Goal: Task Accomplishment & Management: Use online tool/utility

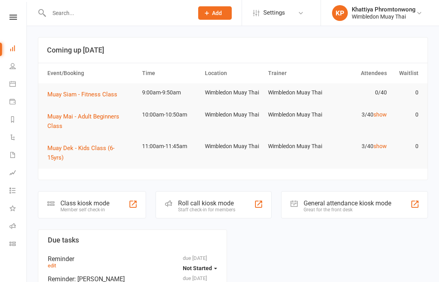
click at [11, 249] on link "Class check-in" at bounding box center [18, 245] width 18 height 18
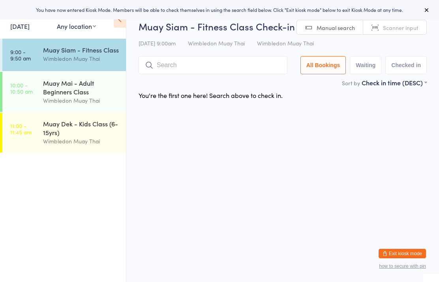
click at [76, 92] on div "Muay Mai - Adult Beginners Class" at bounding box center [81, 87] width 76 height 17
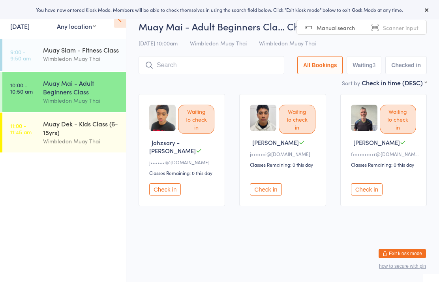
click at [92, 54] on div "Muay Siam - Fitness Class" at bounding box center [81, 49] width 76 height 9
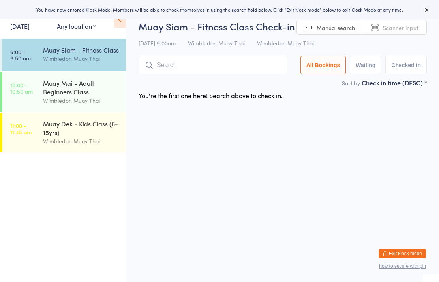
click at [93, 87] on div "Muay Mai - Adult Beginners Class" at bounding box center [81, 87] width 76 height 17
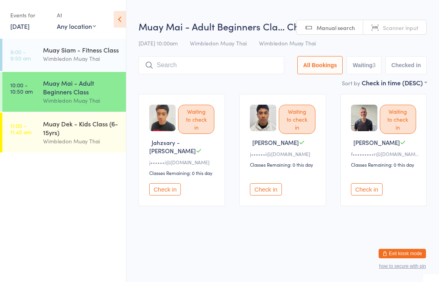
click at [79, 51] on div "Muay Siam - Fitness Class" at bounding box center [81, 49] width 76 height 9
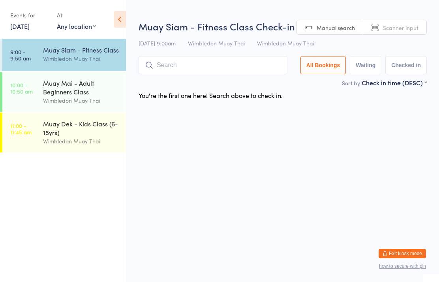
click at [229, 65] on input "search" at bounding box center [213, 65] width 149 height 18
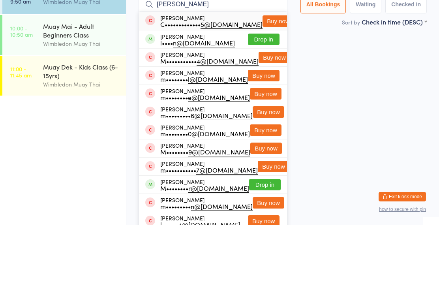
type input "[PERSON_NAME]"
click at [268, 90] on button "Drop in" at bounding box center [264, 95] width 32 height 11
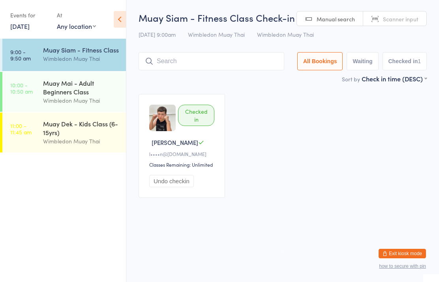
click at [190, 64] on input "search" at bounding box center [212, 61] width 146 height 18
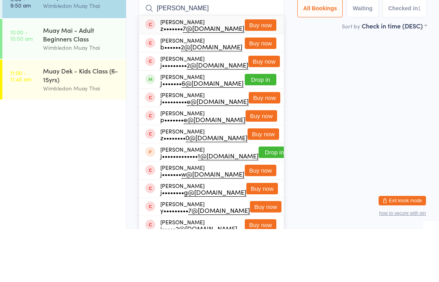
type input "[PERSON_NAME]"
click at [260, 127] on button "Drop in" at bounding box center [261, 132] width 32 height 11
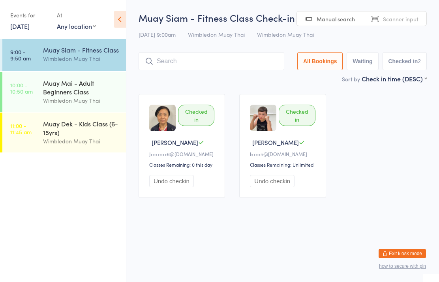
click at [238, 70] on input "search" at bounding box center [212, 61] width 146 height 18
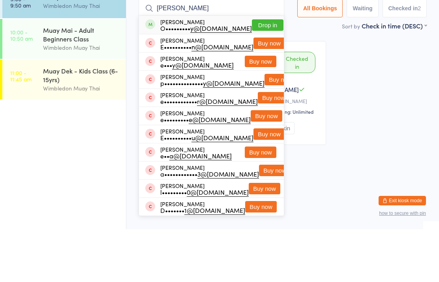
type input "[PERSON_NAME]"
click at [263, 72] on button "Drop in" at bounding box center [268, 77] width 32 height 11
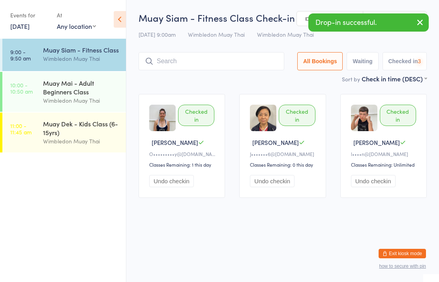
click at [185, 61] on input "search" at bounding box center [212, 61] width 146 height 18
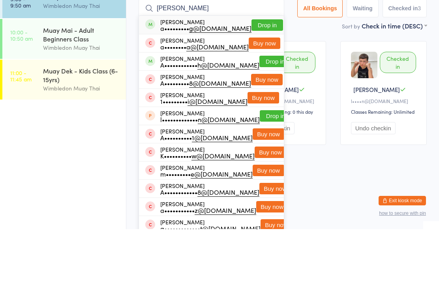
type input "[PERSON_NAME]"
click at [263, 72] on button "Drop in" at bounding box center [268, 77] width 32 height 11
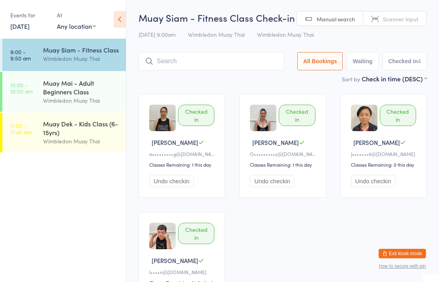
click at [223, 68] on input "search" at bounding box center [212, 61] width 146 height 18
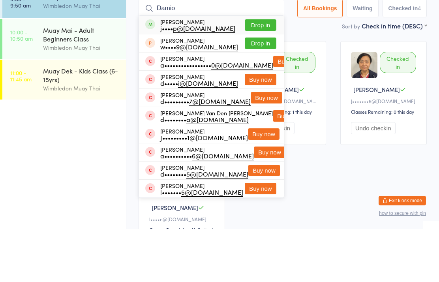
type input "Damio"
click at [257, 72] on button "Drop in" at bounding box center [261, 77] width 32 height 11
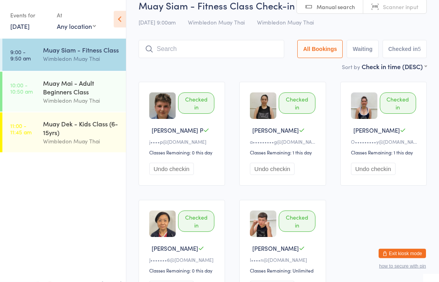
scroll to position [11, 0]
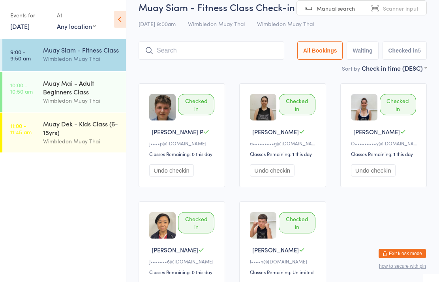
click at [245, 43] on input "search" at bounding box center [212, 50] width 146 height 18
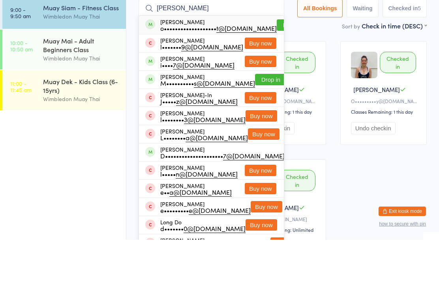
type input "[PERSON_NAME]"
click at [267, 77] on div "[PERSON_NAME] l••••••• 9@[DOMAIN_NAME] Buy now" at bounding box center [211, 86] width 145 height 18
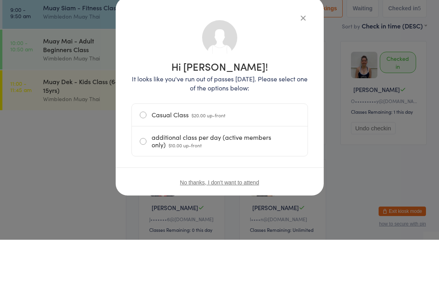
scroll to position [53, 0]
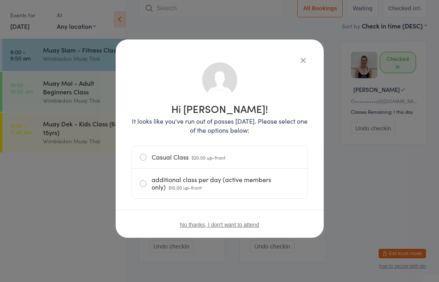
click at [303, 56] on icon "button" at bounding box center [303, 60] width 9 height 9
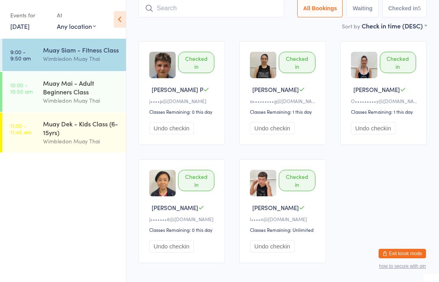
click at [238, 10] on input "search" at bounding box center [212, 8] width 146 height 18
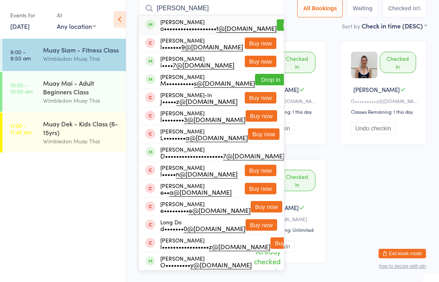
type input "[PERSON_NAME]"
click at [277, 21] on button "Drop in" at bounding box center [293, 24] width 32 height 11
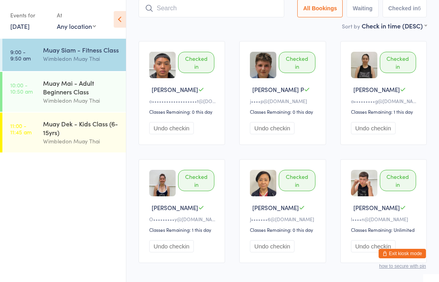
click at [190, 17] on input "search" at bounding box center [212, 8] width 146 height 18
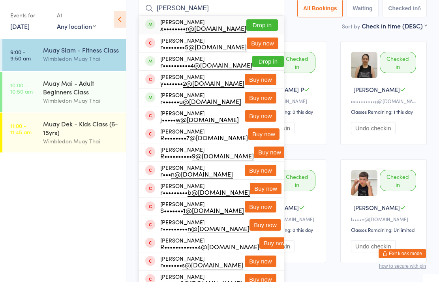
type input "[PERSON_NAME]"
click at [262, 26] on button "Drop in" at bounding box center [263, 24] width 32 height 11
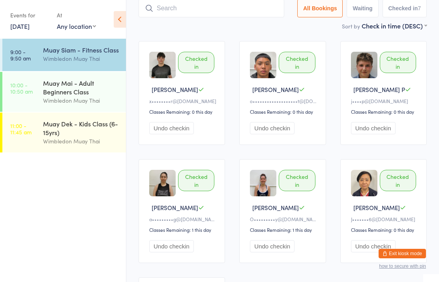
click at [262, 17] on input "search" at bounding box center [212, 8] width 146 height 18
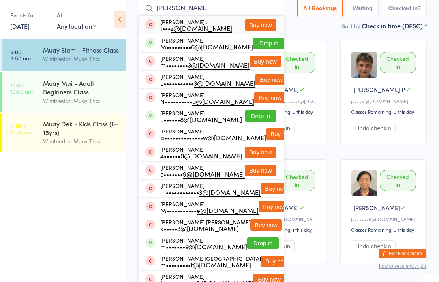
type input "[PERSON_NAME]"
click at [270, 44] on button "Drop in" at bounding box center [269, 43] width 32 height 11
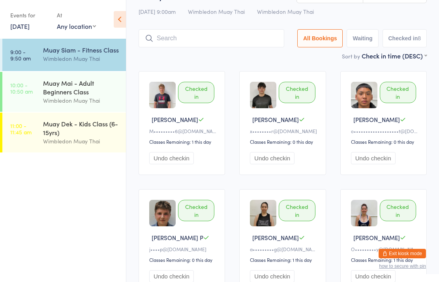
scroll to position [0, 0]
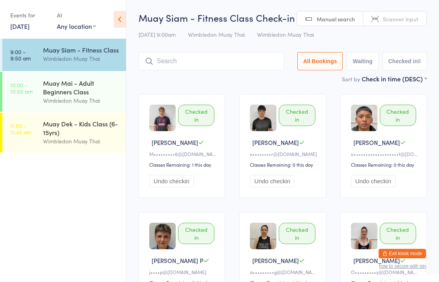
click at [191, 62] on input "search" at bounding box center [212, 61] width 146 height 18
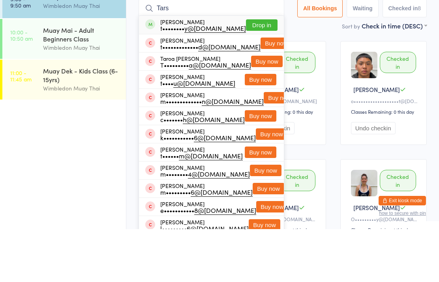
type input "Tars"
click at [261, 72] on button "Drop in" at bounding box center [262, 77] width 32 height 11
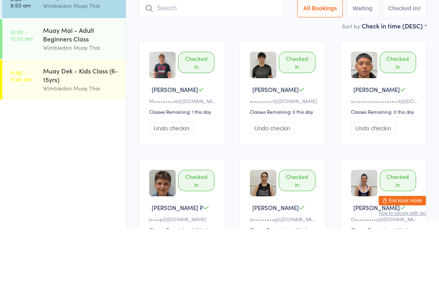
scroll to position [53, 0]
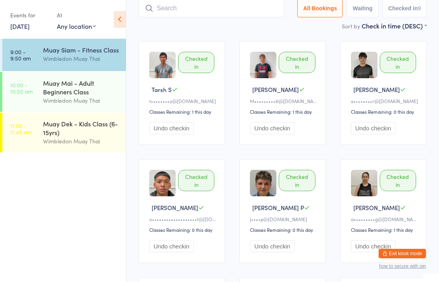
click at [234, 17] on input "search" at bounding box center [212, 8] width 146 height 18
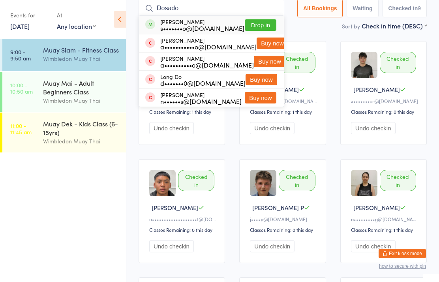
type input "Dosado"
click at [264, 23] on button "Drop in" at bounding box center [261, 24] width 32 height 11
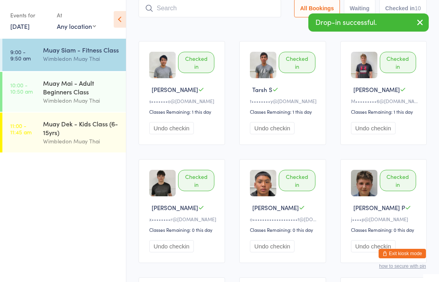
scroll to position [51, 0]
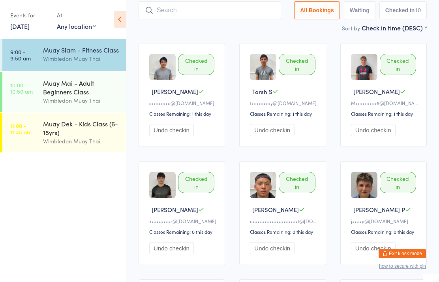
click at [58, 55] on div "Wimbledon Muay Thai" at bounding box center [81, 58] width 76 height 9
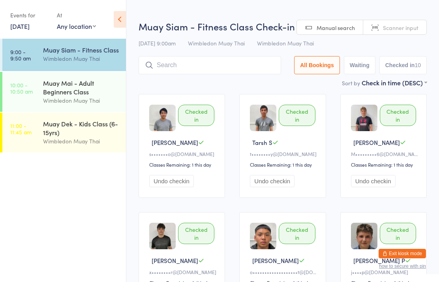
click at [176, 72] on input "search" at bounding box center [210, 65] width 143 height 18
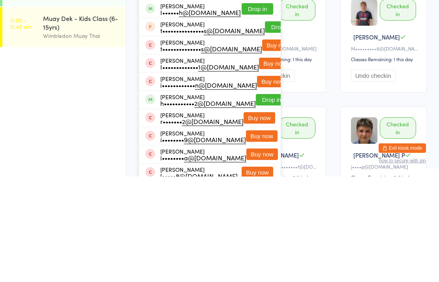
type input "[PERSON_NAME]"
click at [256, 200] on button "Drop in" at bounding box center [272, 205] width 32 height 11
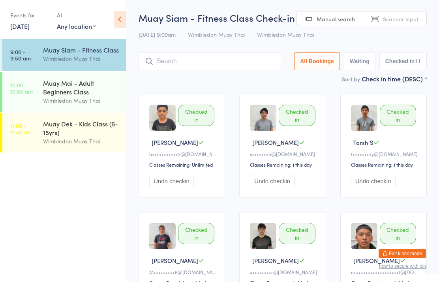
click at [243, 67] on input "search" at bounding box center [210, 61] width 143 height 18
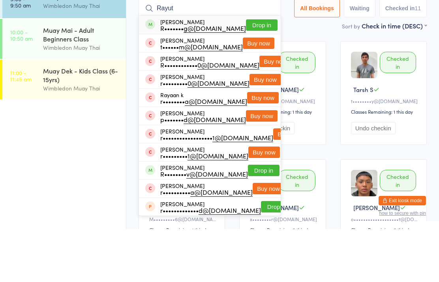
type input "Rayut"
click at [264, 72] on button "Drop in" at bounding box center [262, 77] width 32 height 11
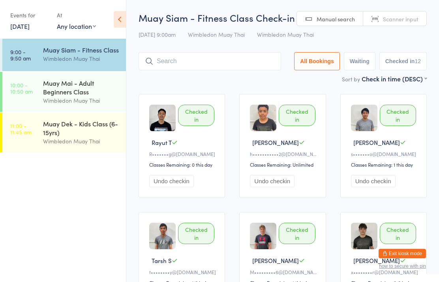
click at [253, 68] on input "search" at bounding box center [210, 61] width 143 height 18
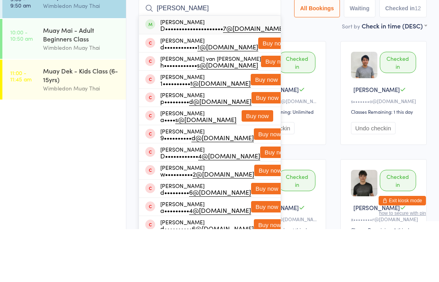
type input "[PERSON_NAME]"
click at [183, 69] on div "Dee Lous D••••••••••••••••••••• 7@[DOMAIN_NAME] Drop in" at bounding box center [210, 78] width 142 height 18
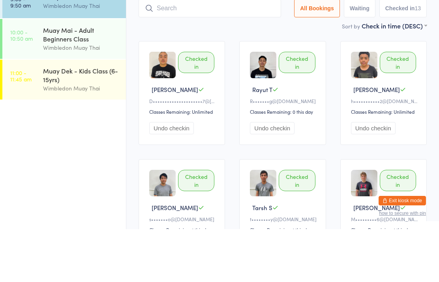
click at [34, 39] on link "9:00 - 9:50 am Muay Siam - Fitness Class Wimbledon Muay Thai" at bounding box center [64, 55] width 124 height 32
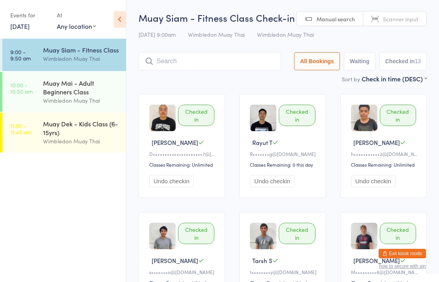
click at [80, 100] on div "Wimbledon Muay Thai" at bounding box center [81, 100] width 76 height 9
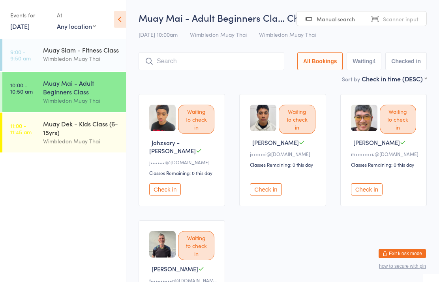
click at [73, 142] on div "Wimbledon Muay Thai" at bounding box center [81, 141] width 76 height 9
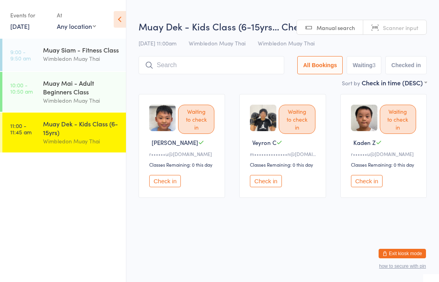
click at [66, 99] on div "Wimbledon Muay Thai" at bounding box center [81, 100] width 76 height 9
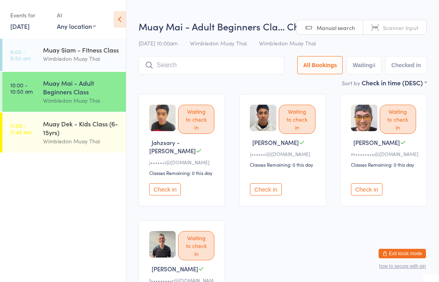
click at [82, 66] on div "Muay Siam - Fitness Class Wimbledon Muay Thai" at bounding box center [84, 54] width 83 height 31
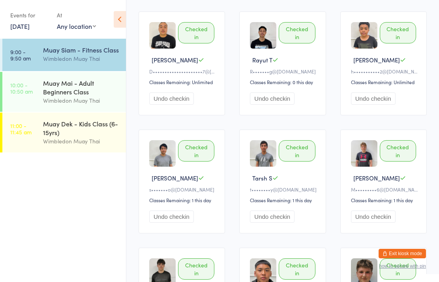
scroll to position [82, 0]
click at [86, 96] on div "Muay Mai - Adult Beginners Class" at bounding box center [81, 87] width 76 height 17
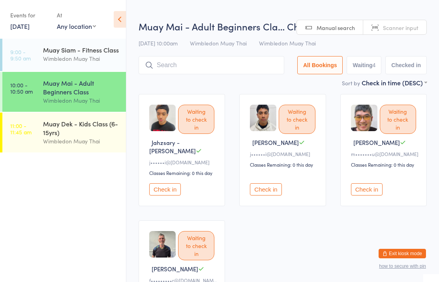
click at [231, 66] on input "search" at bounding box center [212, 65] width 146 height 18
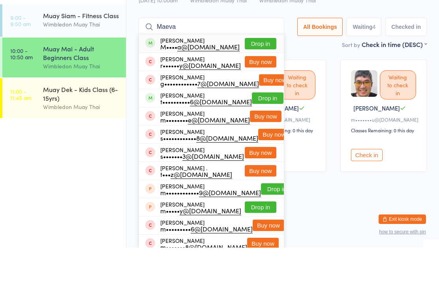
type input "Maeva"
click at [269, 72] on button "Drop in" at bounding box center [261, 77] width 32 height 11
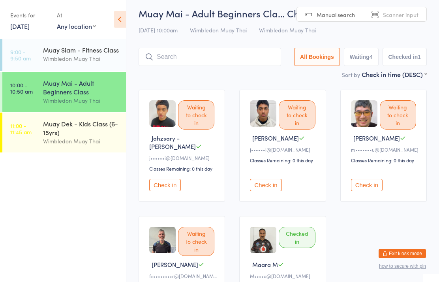
scroll to position [4, 0]
click at [162, 63] on input "search" at bounding box center [210, 57] width 143 height 18
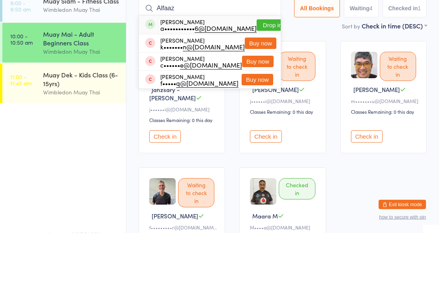
type input "Alfaaz"
click at [262, 69] on button "Drop in" at bounding box center [273, 74] width 32 height 11
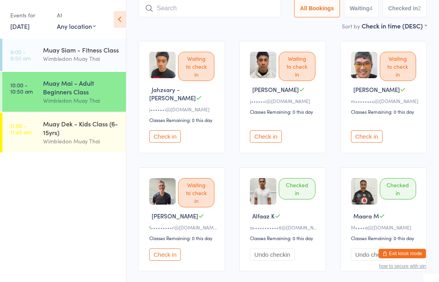
click at [236, 9] on input "search" at bounding box center [210, 8] width 143 height 18
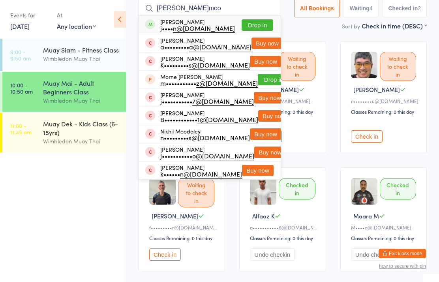
type input "[PERSON_NAME]moo"
click at [256, 27] on button "Drop in" at bounding box center [258, 24] width 32 height 11
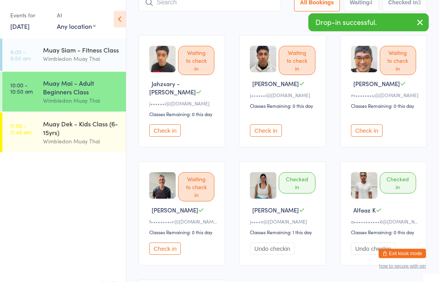
scroll to position [0, 0]
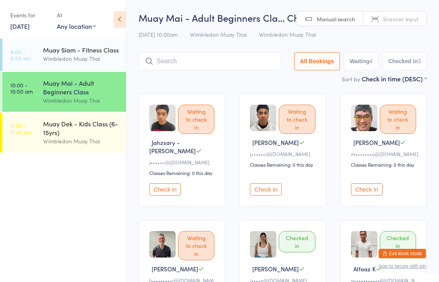
click at [217, 68] on input "search" at bounding box center [210, 61] width 143 height 18
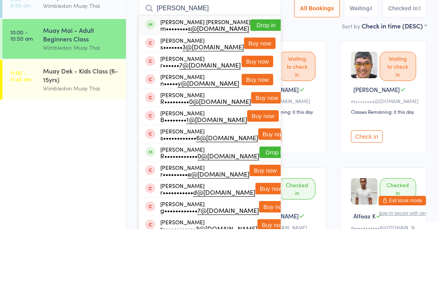
type input "[PERSON_NAME]"
click at [256, 72] on button "Drop in" at bounding box center [267, 77] width 32 height 11
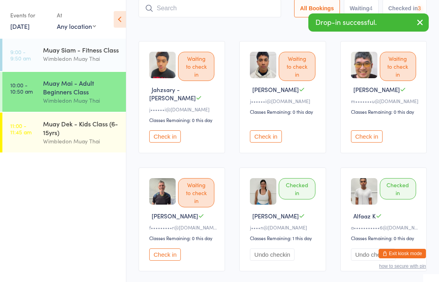
click at [214, 11] on input "search" at bounding box center [210, 8] width 143 height 18
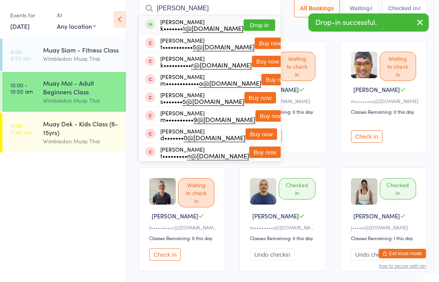
type input "[PERSON_NAME]"
click at [259, 23] on button "Drop in" at bounding box center [260, 24] width 32 height 11
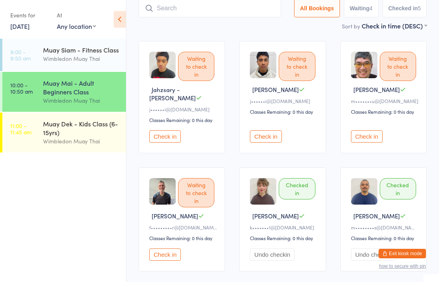
click at [95, 92] on div "Muay Mai - Adult Beginners Class" at bounding box center [81, 87] width 76 height 17
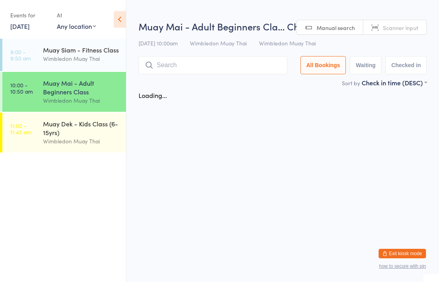
scroll to position [0, 0]
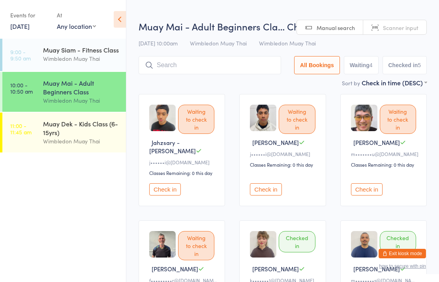
click at [241, 64] on input "search" at bounding box center [210, 65] width 143 height 18
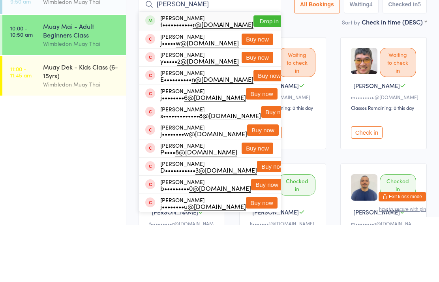
type input "[PERSON_NAME]"
click at [259, 72] on button "Drop in" at bounding box center [270, 77] width 32 height 11
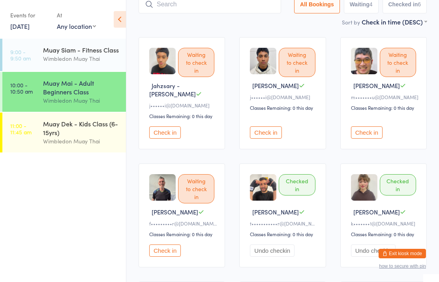
click at [181, 6] on input "search" at bounding box center [210, 4] width 143 height 18
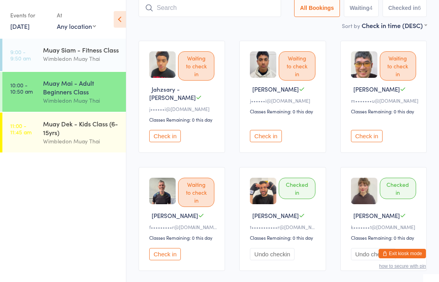
scroll to position [53, 0]
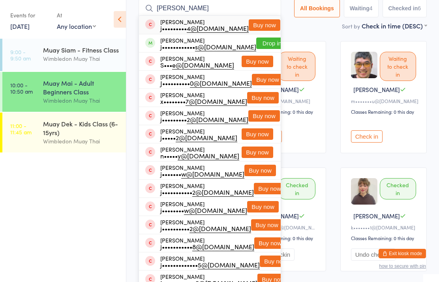
type input "[PERSON_NAME]"
click at [256, 48] on button "Drop in" at bounding box center [272, 43] width 32 height 11
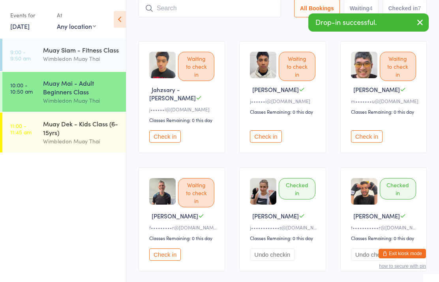
click at [166, 11] on input "search" at bounding box center [210, 8] width 143 height 18
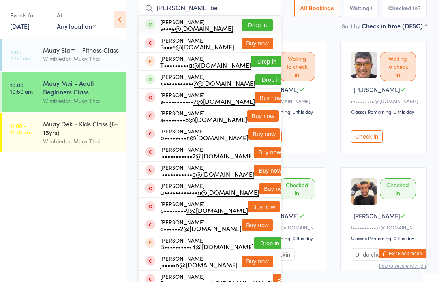
type input "[PERSON_NAME] be"
click at [252, 26] on button "Drop in" at bounding box center [258, 24] width 32 height 11
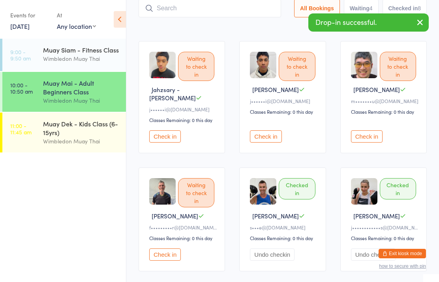
click at [66, 141] on div "Wimbledon Muay Thai" at bounding box center [81, 141] width 76 height 9
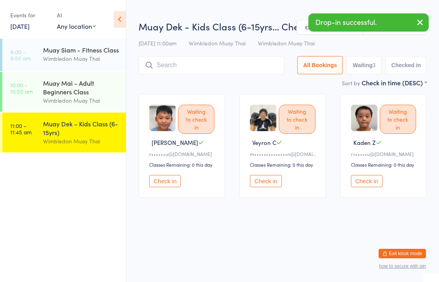
click at [187, 62] on input "search" at bounding box center [212, 65] width 146 height 18
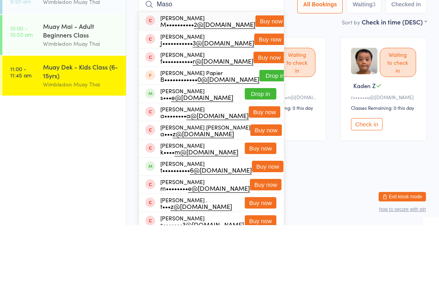
type input "Maso"
click at [256, 145] on button "Drop in" at bounding box center [261, 150] width 32 height 11
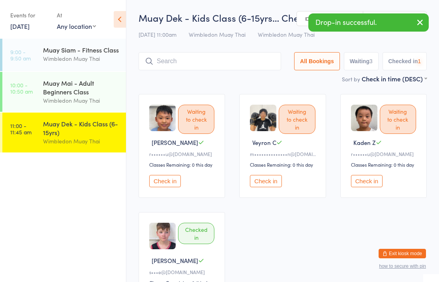
click at [206, 58] on input "search" at bounding box center [210, 61] width 143 height 18
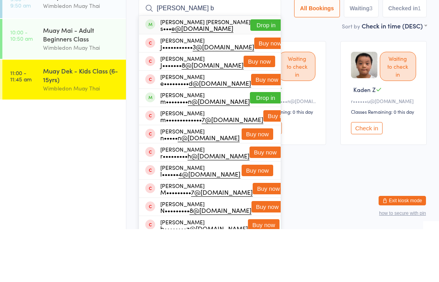
type input "[PERSON_NAME] b"
click at [252, 72] on button "Drop in" at bounding box center [267, 77] width 32 height 11
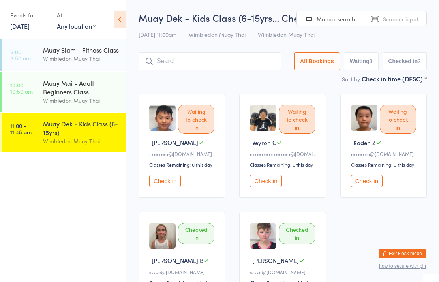
click at [70, 99] on div "Wimbledon Muay Thai" at bounding box center [81, 100] width 76 height 9
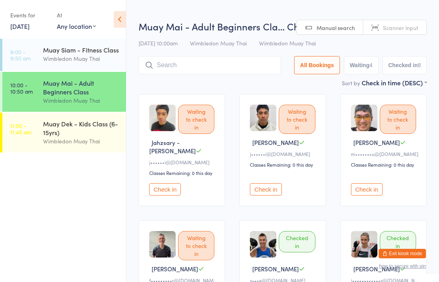
click at [83, 61] on div "Wimbledon Muay Thai" at bounding box center [81, 58] width 76 height 9
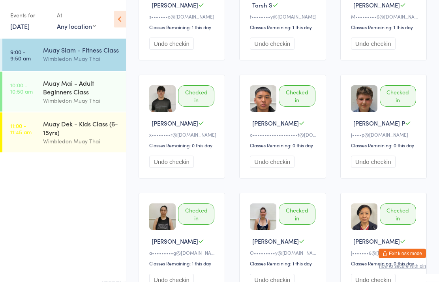
scroll to position [256, 0]
click at [81, 94] on div "Muay Mai - Adult Beginners Class" at bounding box center [81, 87] width 76 height 17
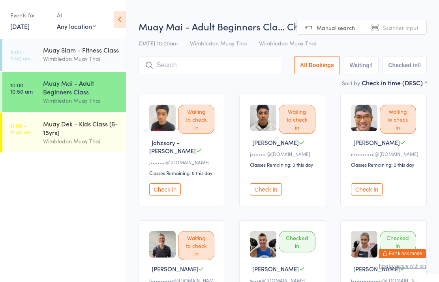
click at [65, 137] on div "Muay Dek - Kids Class (6-15yrs)" at bounding box center [81, 127] width 76 height 17
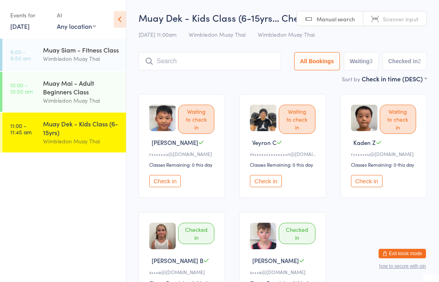
click at [93, 134] on div "Muay Dek - Kids Class (6-15yrs)" at bounding box center [81, 127] width 76 height 17
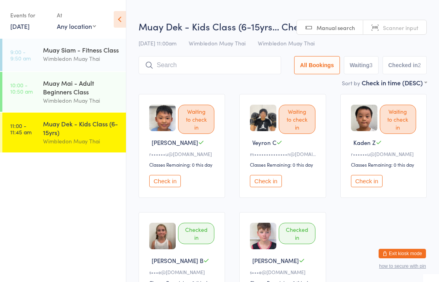
click at [107, 95] on div "Muay Mai - Adult Beginners Class" at bounding box center [81, 87] width 76 height 17
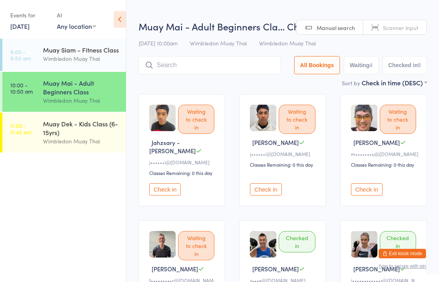
click at [82, 133] on div "Muay Dek - Kids Class (6-15yrs)" at bounding box center [81, 127] width 76 height 17
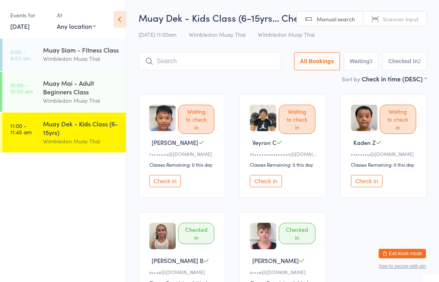
click at [91, 130] on div "Muay Dek - Kids Class (6-15yrs)" at bounding box center [81, 127] width 76 height 17
click at [53, 87] on div "Muay Mai - Adult Beginners Class" at bounding box center [81, 87] width 76 height 17
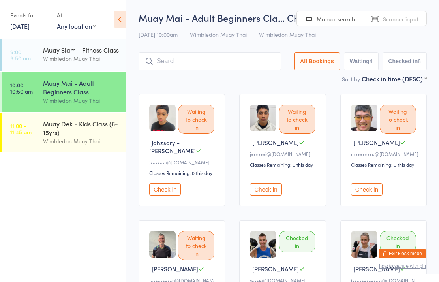
click at [170, 64] on input "search" at bounding box center [210, 61] width 143 height 18
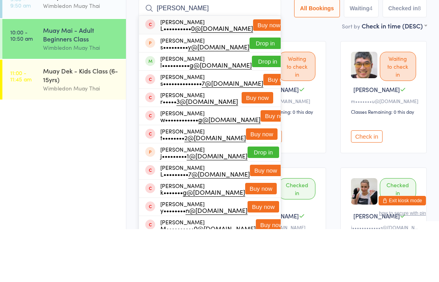
type input "[PERSON_NAME]"
click at [252, 109] on button "Drop in" at bounding box center [268, 114] width 32 height 11
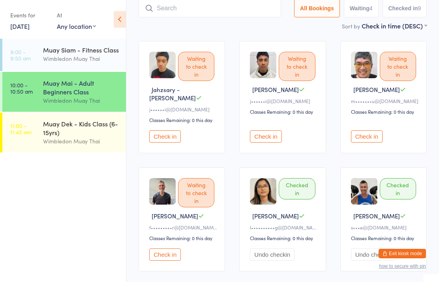
click at [189, 4] on input "search" at bounding box center [210, 8] width 143 height 18
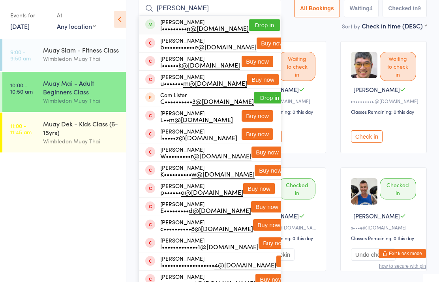
type input "[PERSON_NAME]"
click at [252, 27] on button "Drop in" at bounding box center [265, 24] width 32 height 11
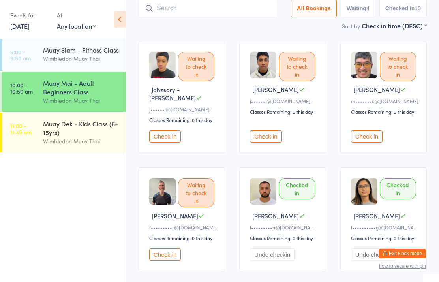
click at [169, 254] on button "Check in" at bounding box center [165, 255] width 32 height 12
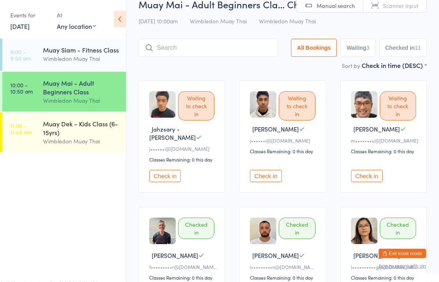
scroll to position [0, 0]
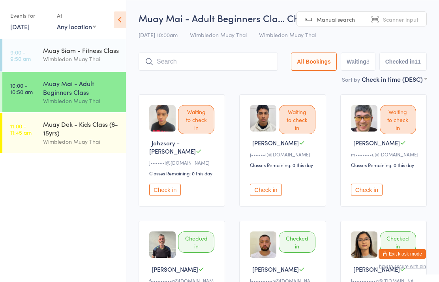
click at [236, 66] on input "search" at bounding box center [208, 61] width 139 height 18
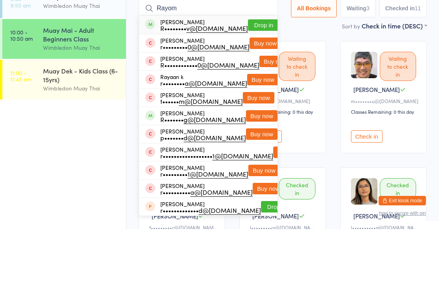
type input "Rayom"
click at [260, 69] on div "[PERSON_NAME] R•••••••• v@[DOMAIN_NAME] Drop in" at bounding box center [208, 78] width 139 height 18
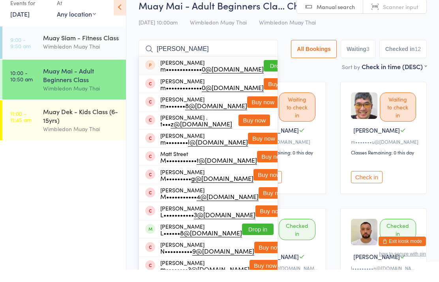
type input "[PERSON_NAME]"
click at [264, 72] on button "Drop in" at bounding box center [280, 77] width 32 height 11
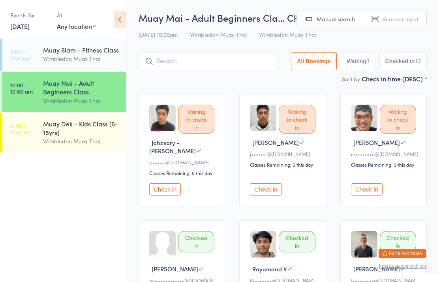
click at [238, 59] on input "search" at bounding box center [208, 61] width 139 height 18
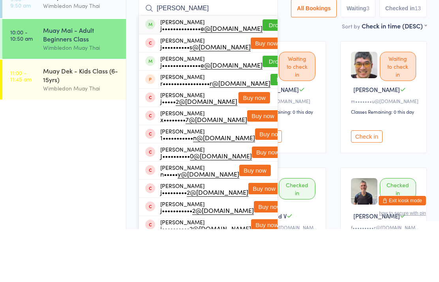
type input "[PERSON_NAME]"
click at [263, 72] on button "Drop in" at bounding box center [279, 77] width 32 height 11
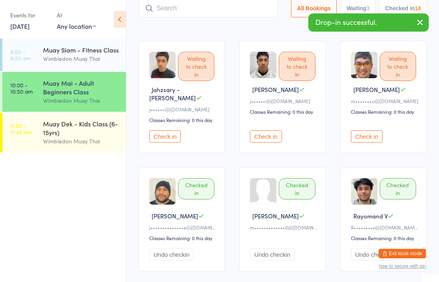
click at [225, 7] on input "search" at bounding box center [208, 8] width 139 height 18
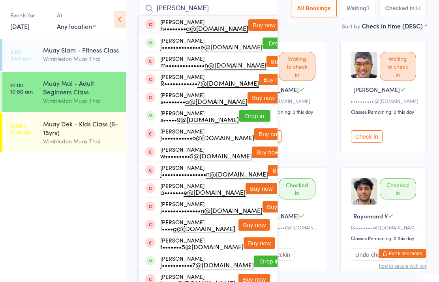
type input "[PERSON_NAME]"
click at [267, 42] on button "Drop in" at bounding box center [279, 43] width 32 height 11
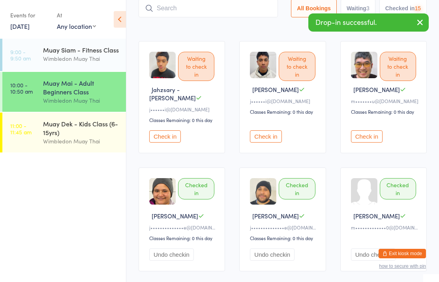
click at [230, 6] on input "search" at bounding box center [208, 8] width 139 height 18
click at [222, 14] on input "search" at bounding box center [208, 8] width 139 height 18
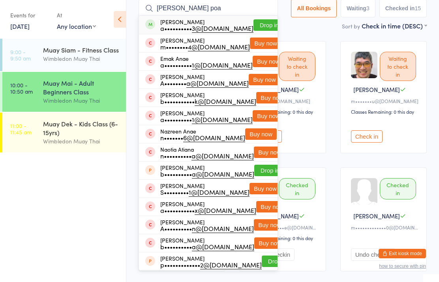
type input "[PERSON_NAME] poa"
click at [260, 26] on button "Drop in" at bounding box center [270, 24] width 32 height 11
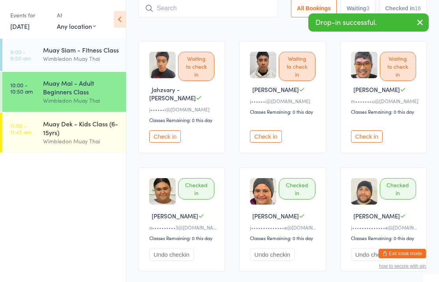
click at [245, 11] on input "search" at bounding box center [208, 8] width 139 height 18
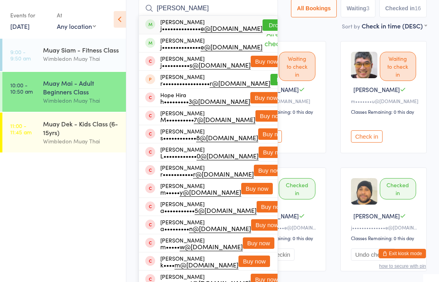
type input "[PERSON_NAME]"
click at [266, 23] on button "Drop in" at bounding box center [279, 24] width 32 height 11
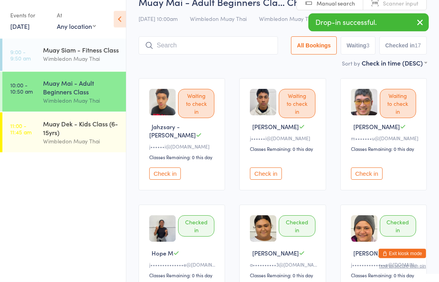
scroll to position [0, 0]
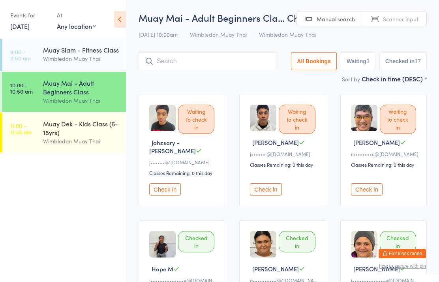
click at [264, 185] on button "Check in" at bounding box center [266, 189] width 32 height 12
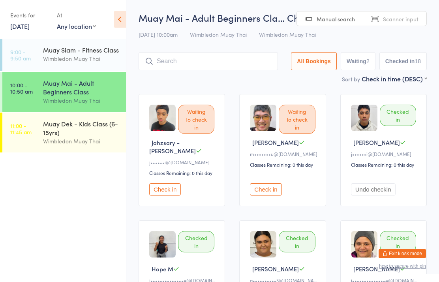
click at [90, 95] on div "Muay Mai - Adult Beginners Class" at bounding box center [81, 87] width 76 height 17
click at [171, 69] on input "search" at bounding box center [208, 61] width 139 height 18
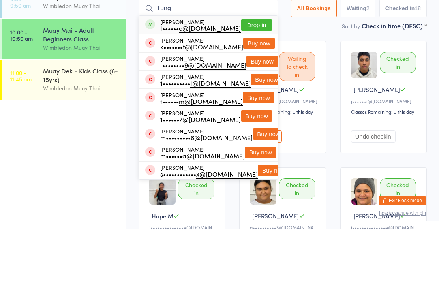
type input "Tung"
click at [256, 72] on button "Drop in" at bounding box center [257, 77] width 32 height 11
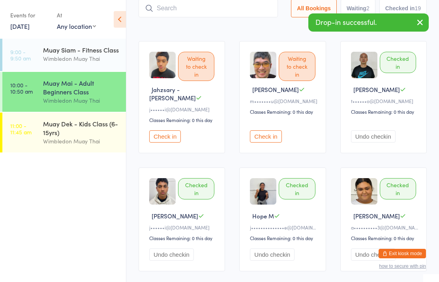
click at [200, 14] on input "search" at bounding box center [208, 8] width 139 height 18
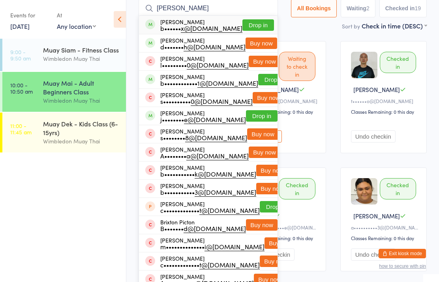
type input "[PERSON_NAME]"
click at [254, 23] on button "Drop in" at bounding box center [259, 24] width 32 height 11
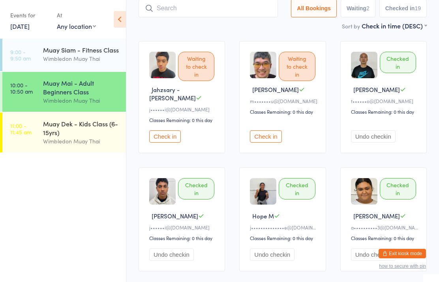
click at [192, 6] on input "search" at bounding box center [208, 8] width 139 height 18
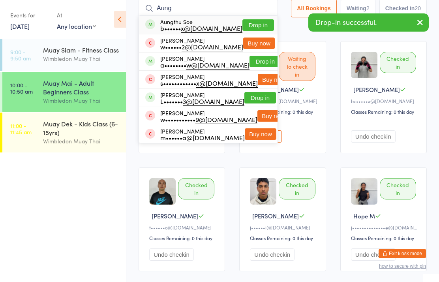
type input "Aung"
click at [253, 25] on button "Drop in" at bounding box center [259, 24] width 32 height 11
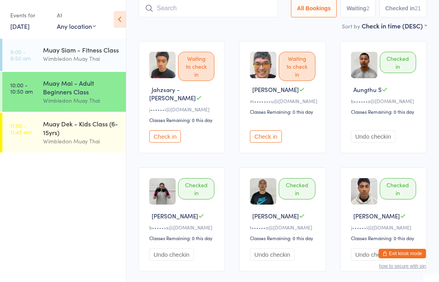
click at [177, 13] on input "search" at bounding box center [208, 8] width 139 height 18
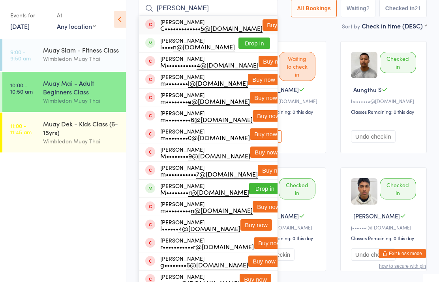
type input "[PERSON_NAME]"
click at [251, 39] on button "Drop in" at bounding box center [255, 43] width 32 height 11
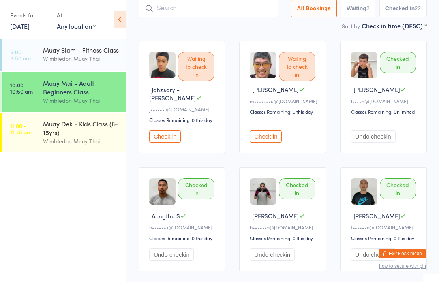
click at [218, 3] on input "search" at bounding box center [208, 8] width 139 height 18
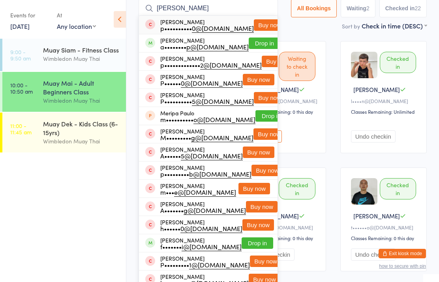
type input "[PERSON_NAME]"
click at [256, 45] on button "Drop in" at bounding box center [265, 43] width 32 height 11
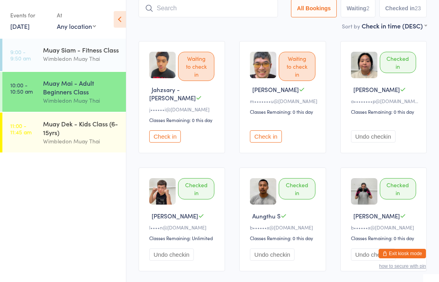
click at [188, 9] on input "search" at bounding box center [208, 8] width 139 height 18
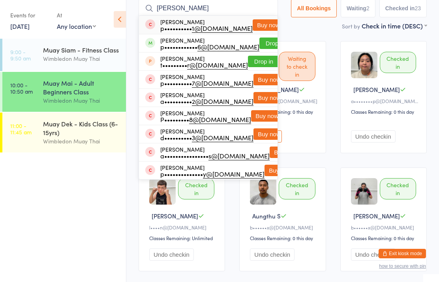
type input "[PERSON_NAME]"
click at [260, 42] on button "Drop in" at bounding box center [276, 43] width 32 height 11
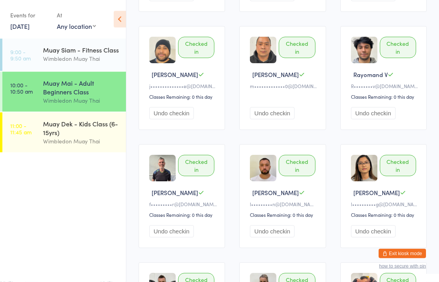
scroll to position [549, 0]
click at [52, 83] on div "Muay Mai - Adult Beginners Class" at bounding box center [81, 87] width 76 height 17
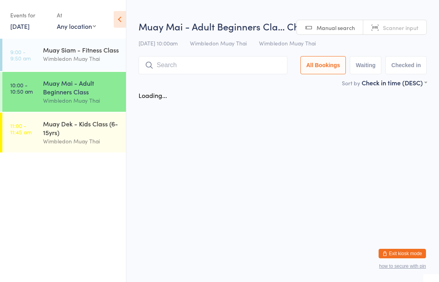
scroll to position [0, 0]
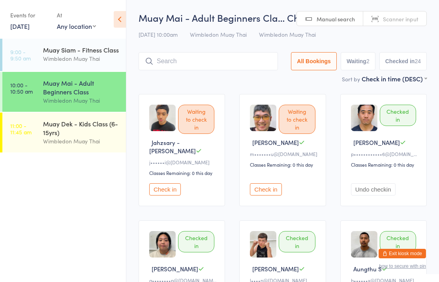
click at [187, 62] on input "search" at bounding box center [208, 61] width 139 height 18
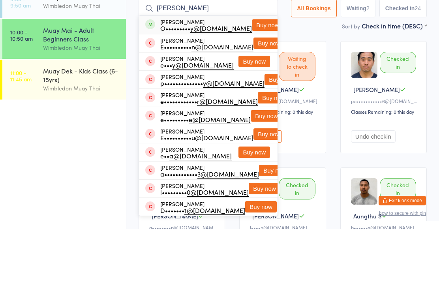
type input "[PERSON_NAME]"
click at [254, 72] on button "Buy now" at bounding box center [268, 77] width 32 height 11
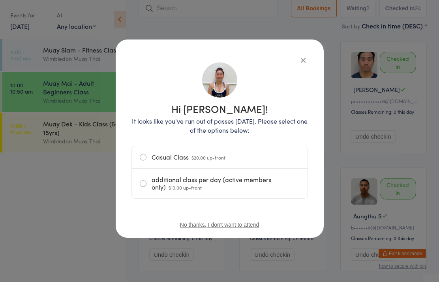
click at [234, 184] on label "additional class per day (active members only) $10.00 up-front" at bounding box center [220, 184] width 160 height 30
click at [0, 0] on input "additional class per day (active members only) $10.00 up-front" at bounding box center [0, 0] width 0 height 0
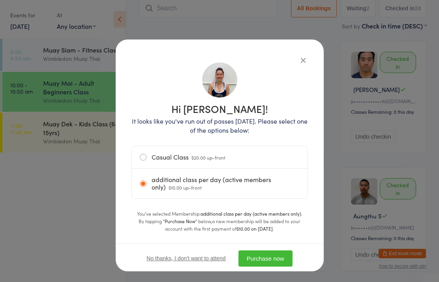
click at [273, 260] on button "Purchase now" at bounding box center [266, 259] width 54 height 16
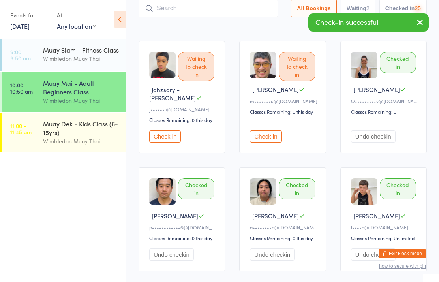
click at [217, 9] on input "search" at bounding box center [208, 8] width 139 height 18
type input "E"
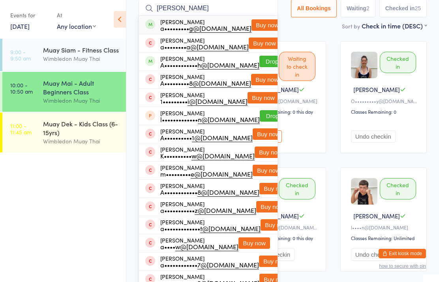
type input "[PERSON_NAME]"
click at [256, 21] on button "Buy now" at bounding box center [268, 24] width 32 height 11
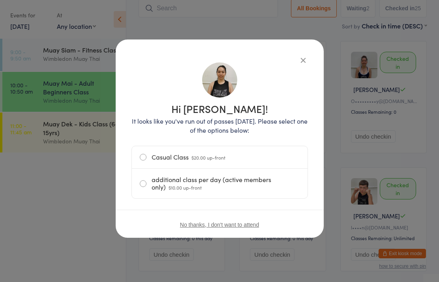
click at [221, 190] on label "additional class per day (active members only) $10.00 up-front" at bounding box center [220, 184] width 160 height 30
click at [0, 0] on input "additional class per day (active members only) $10.00 up-front" at bounding box center [0, 0] width 0 height 0
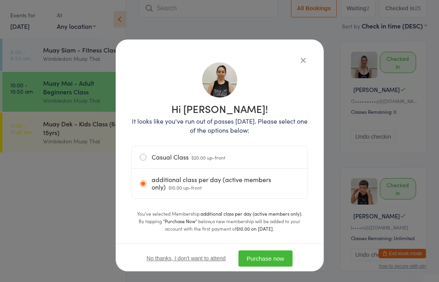
click at [279, 247] on div "No thanks, I don't want to attend Purchase now" at bounding box center [220, 258] width 208 height 30
click at [266, 256] on button "Purchase now" at bounding box center [266, 259] width 54 height 16
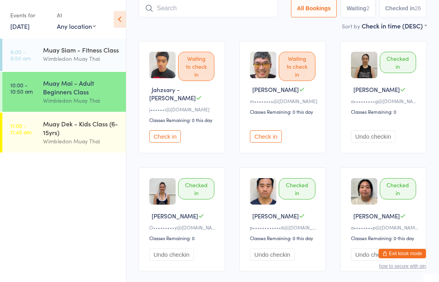
click at [268, 135] on button "Check in" at bounding box center [266, 136] width 32 height 12
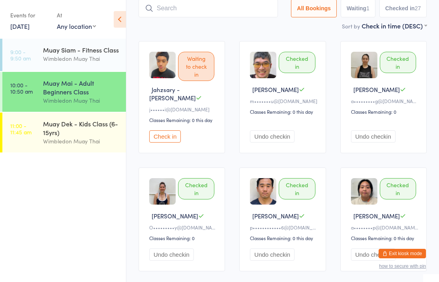
click at [66, 82] on div "Muay Mai - Adult Beginners Class" at bounding box center [81, 87] width 76 height 17
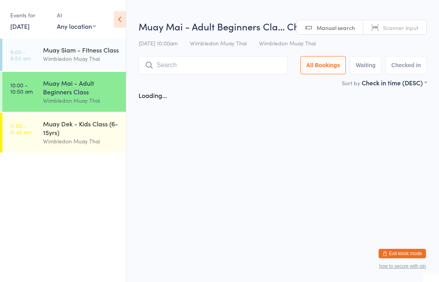
scroll to position [0, 0]
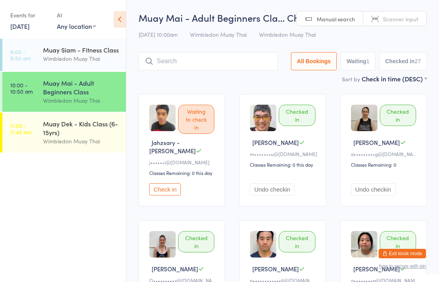
click at [225, 65] on input "search" at bounding box center [208, 61] width 139 height 18
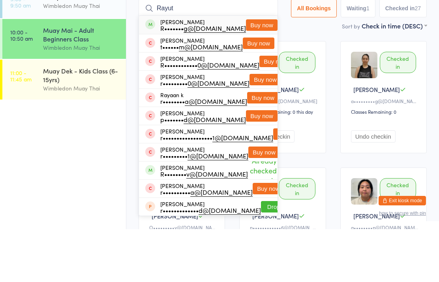
type input "Rayut"
click at [254, 72] on button "Buy now" at bounding box center [262, 77] width 32 height 11
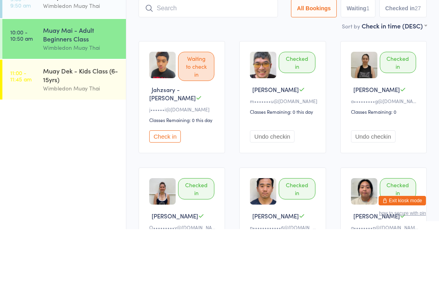
scroll to position [53, 0]
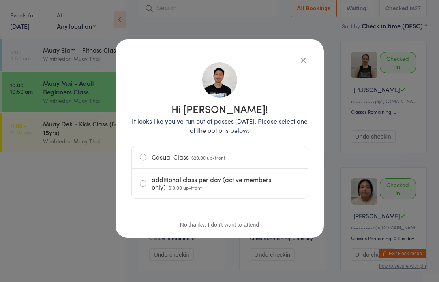
click at [241, 186] on label "additional class per day (active members only) $10.00 up-front" at bounding box center [220, 184] width 160 height 30
click at [0, 0] on input "additional class per day (active members only) $10.00 up-front" at bounding box center [0, 0] width 0 height 0
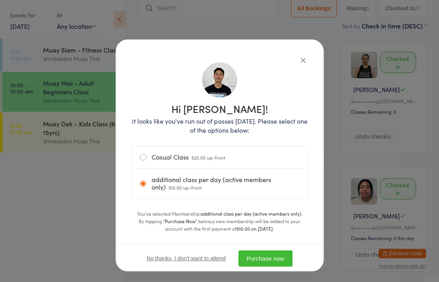
click at [273, 260] on button "Purchase now" at bounding box center [266, 259] width 54 height 16
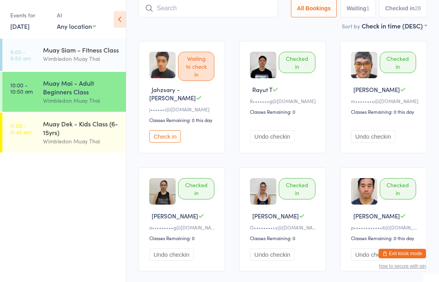
click at [46, 93] on div "Muay Mai - Adult Beginners Class" at bounding box center [81, 87] width 76 height 17
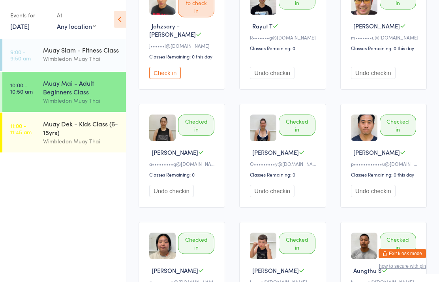
scroll to position [0, 0]
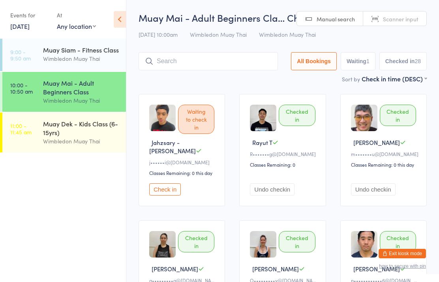
click at [38, 53] on link "9:00 - 9:50 am Muay Siam - Fitness Class Wimbledon Muay Thai" at bounding box center [64, 55] width 124 height 32
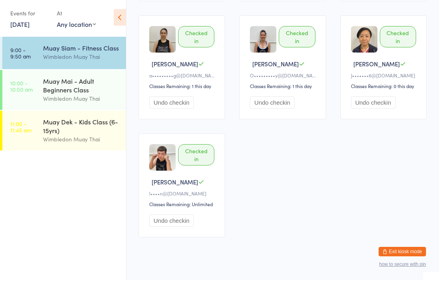
scroll to position [431, 0]
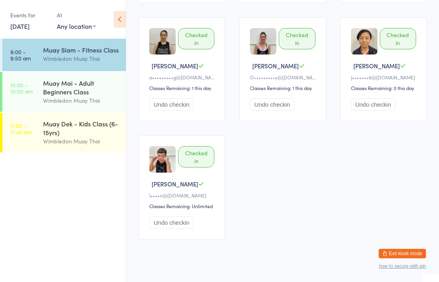
click at [26, 82] on time "10:00 - 10:50 am" at bounding box center [21, 88] width 23 height 13
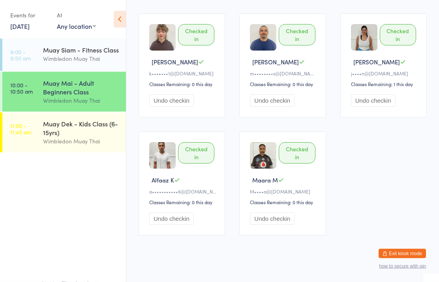
scroll to position [1034, 0]
click at [70, 82] on div "Muay Mai - Adult Beginners Class" at bounding box center [81, 87] width 76 height 17
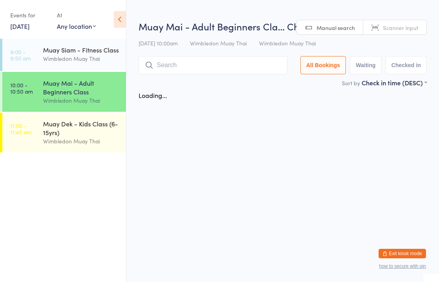
scroll to position [0, 0]
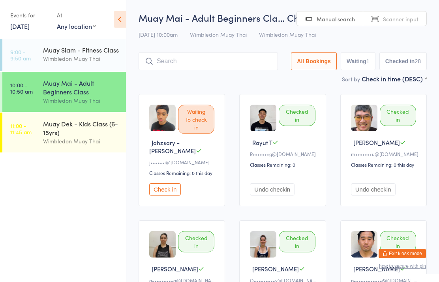
click at [66, 87] on div "Muay Mai - Adult Beginners Class" at bounding box center [81, 87] width 76 height 17
click at [170, 185] on button "Check in" at bounding box center [165, 189] width 32 height 12
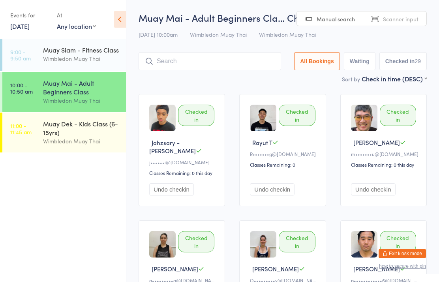
click at [167, 60] on input "search" at bounding box center [210, 61] width 143 height 18
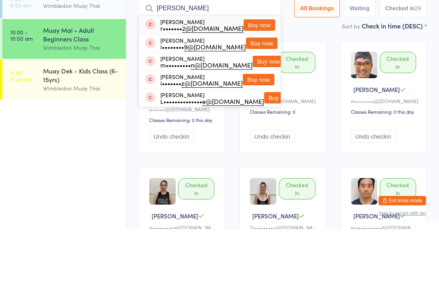
type input "Issacc"
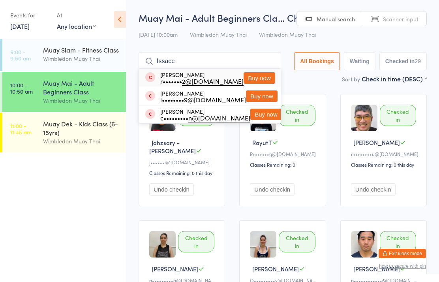
click at [78, 85] on div "Muay Mai - Adult Beginners Class" at bounding box center [81, 87] width 76 height 17
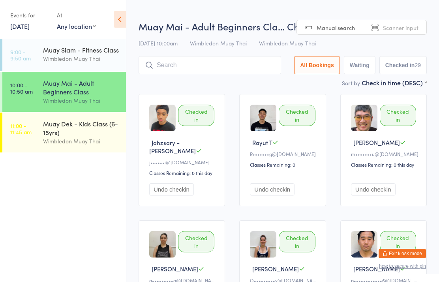
click at [83, 85] on div "Muay Mai - Adult Beginners Class" at bounding box center [81, 87] width 76 height 17
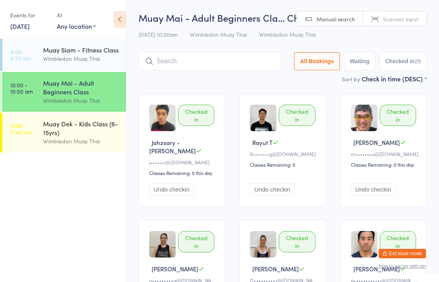
click at [82, 146] on div "Wimbledon Muay Thai" at bounding box center [81, 141] width 76 height 9
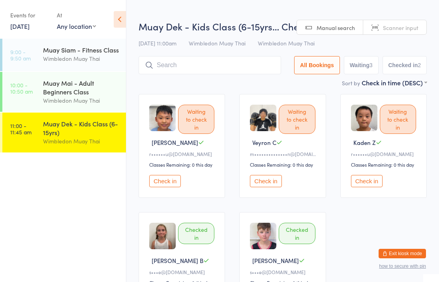
click at [222, 71] on input "search" at bounding box center [210, 65] width 143 height 18
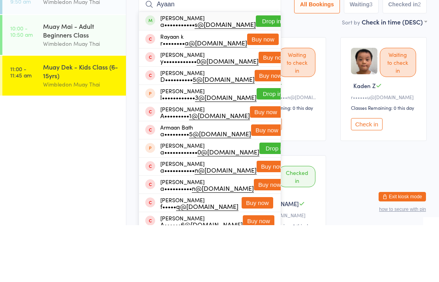
type input "Ayaan"
click at [256, 72] on button "Drop in" at bounding box center [272, 77] width 32 height 11
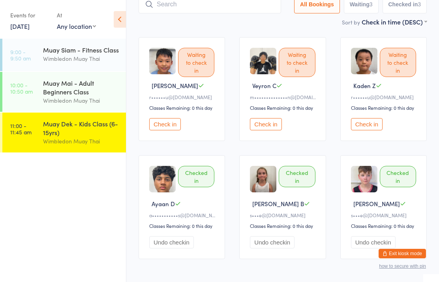
click at [203, 8] on input "search" at bounding box center [210, 4] width 143 height 18
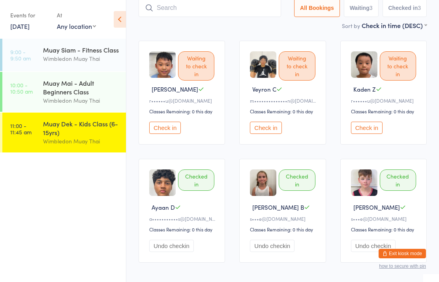
scroll to position [53, 0]
type input "Sim"
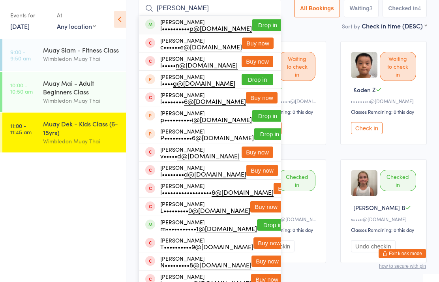
type input "[PERSON_NAME]"
click at [252, 23] on button "Drop in" at bounding box center [268, 24] width 32 height 11
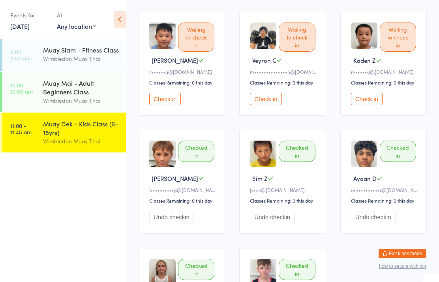
scroll to position [0, 0]
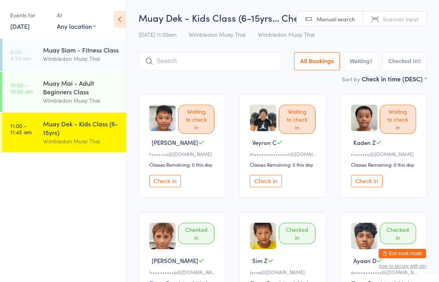
click at [168, 187] on button "Check in" at bounding box center [165, 181] width 32 height 12
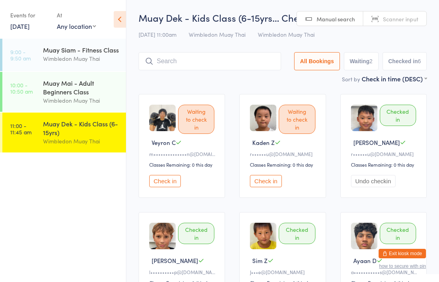
click at [40, 41] on link "9:00 - 9:50 am Muay Siam - Fitness Class Wimbledon Muay Thai" at bounding box center [64, 55] width 124 height 32
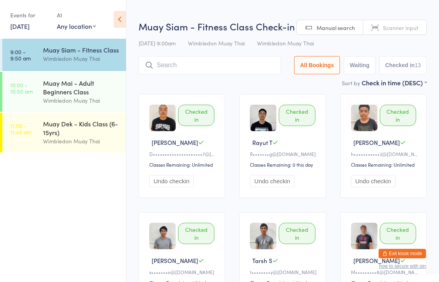
click at [47, 74] on div "Muay Mai - Adult Beginners Class Wimbledon Muay Thai" at bounding box center [84, 92] width 83 height 40
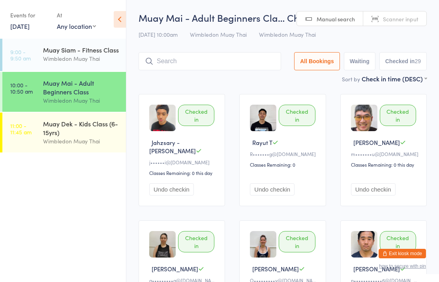
click at [50, 125] on div "Muay Dek - Kids Class (6-15yrs)" at bounding box center [81, 127] width 76 height 17
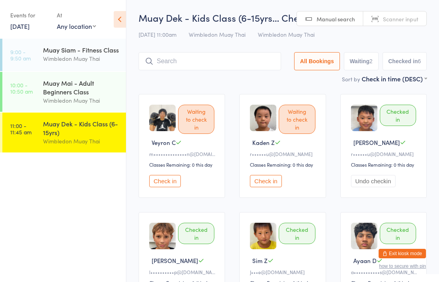
click at [17, 135] on time "11:00 - 11:45 am" at bounding box center [20, 129] width 21 height 13
click at [179, 64] on input "search" at bounding box center [210, 61] width 143 height 18
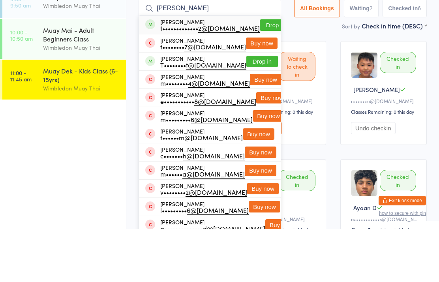
type input "[PERSON_NAME]"
click at [204, 78] on div "t••••••••••••• 2@[DOMAIN_NAME]" at bounding box center [210, 81] width 100 height 6
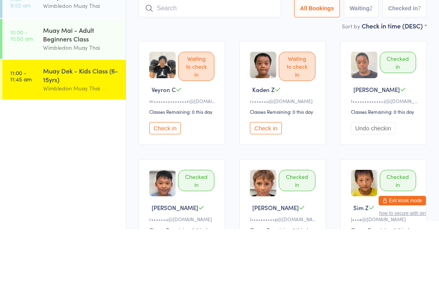
click at [33, 113] on link "11:00 - 11:45 am Muay Dek - Kids Class (6-15yrs) Wimbledon Muay Thai" at bounding box center [64, 133] width 124 height 40
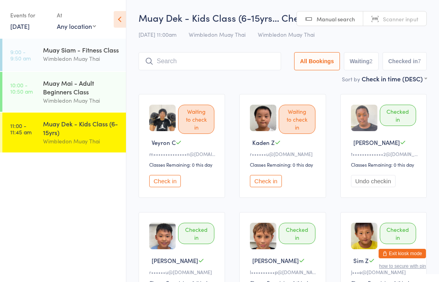
click at [247, 64] on input "search" at bounding box center [210, 61] width 143 height 18
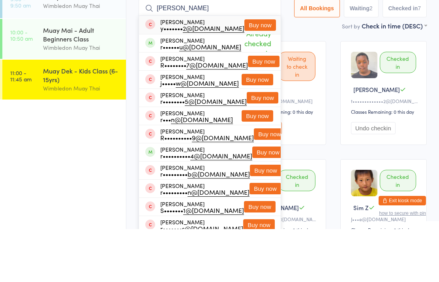
type input "[PERSON_NAME]"
click at [259, 72] on button "Buy now" at bounding box center [261, 77] width 32 height 11
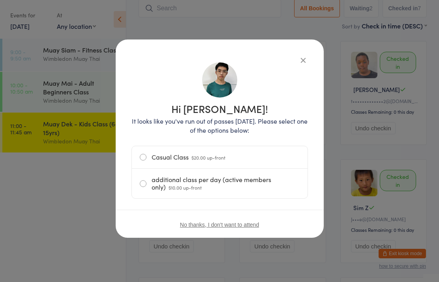
click at [262, 158] on label "Casual Class $20.00 up-front" at bounding box center [220, 157] width 160 height 22
click at [0, 0] on input "Casual Class $20.00 up-front" at bounding box center [0, 0] width 0 height 0
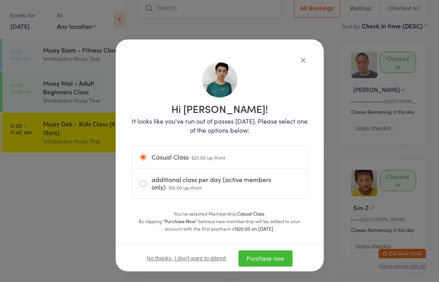
click at [280, 258] on button "Purchase now" at bounding box center [266, 259] width 54 height 16
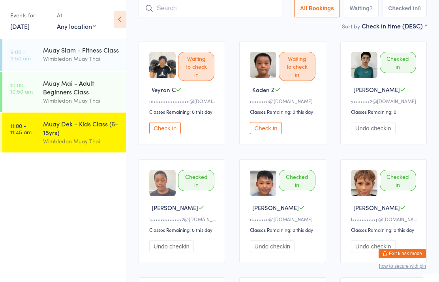
click at [171, 9] on input "search" at bounding box center [210, 8] width 143 height 18
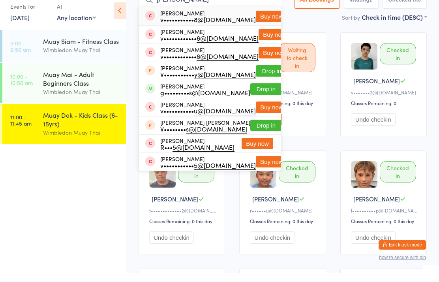
type input "[PERSON_NAME]"
click at [265, 92] on button "Drop in" at bounding box center [267, 97] width 32 height 11
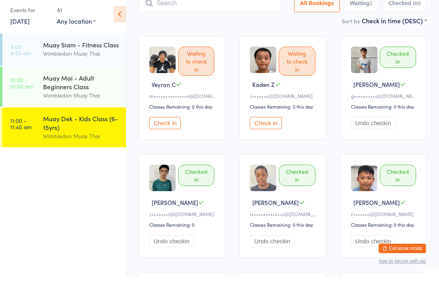
click at [21, 123] on time "11:00 - 11:45 am" at bounding box center [20, 129] width 21 height 13
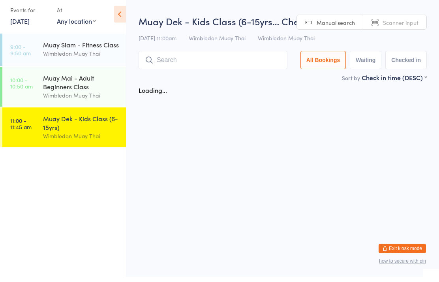
scroll to position [0, 0]
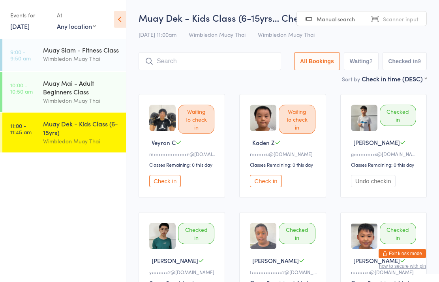
click at [270, 186] on button "Check in" at bounding box center [266, 181] width 32 height 12
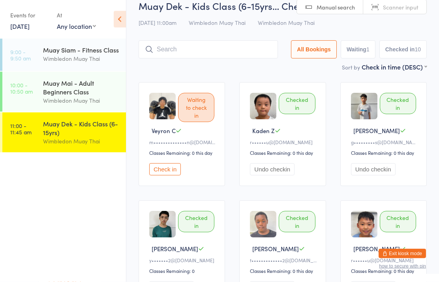
scroll to position [12, 0]
click at [217, 43] on input "search" at bounding box center [208, 49] width 139 height 18
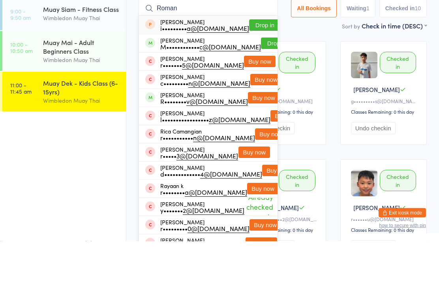
type input "Roman"
click at [264, 79] on button "Drop in" at bounding box center [277, 84] width 32 height 11
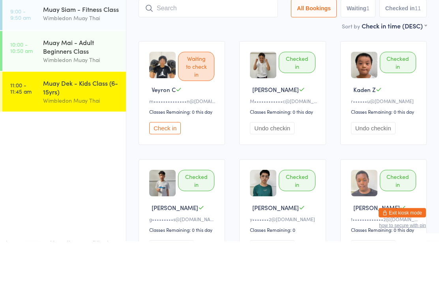
scroll to position [0, 0]
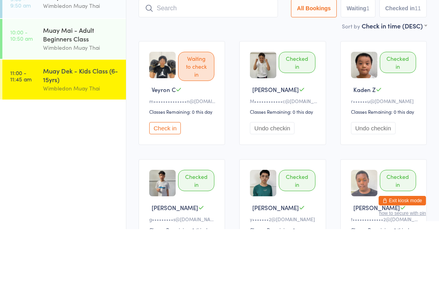
click at [231, 57] on input "search" at bounding box center [208, 61] width 139 height 18
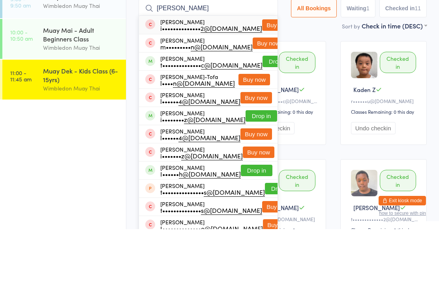
type input "[PERSON_NAME]"
click at [264, 109] on button "Drop in" at bounding box center [279, 114] width 32 height 11
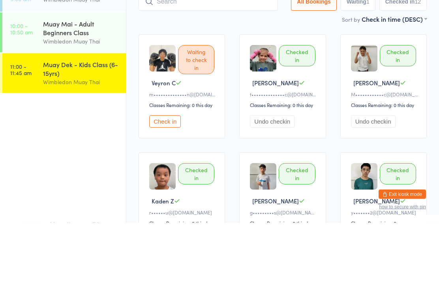
click at [254, 52] on input "search" at bounding box center [208, 61] width 139 height 18
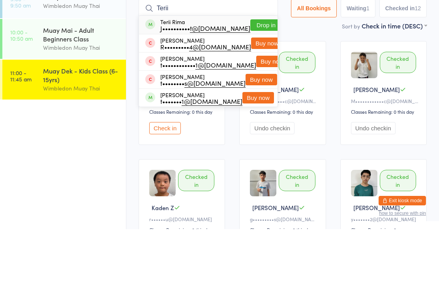
type input "Terii"
click at [260, 72] on button "Drop in" at bounding box center [267, 77] width 32 height 11
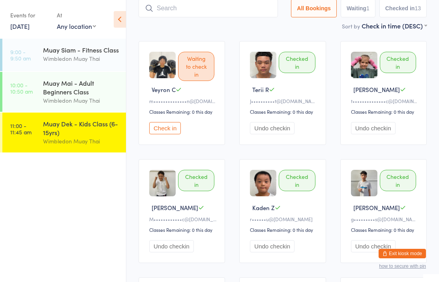
click at [60, 144] on div "Wimbledon Muay Thai" at bounding box center [81, 141] width 76 height 9
